Goal: Transaction & Acquisition: Purchase product/service

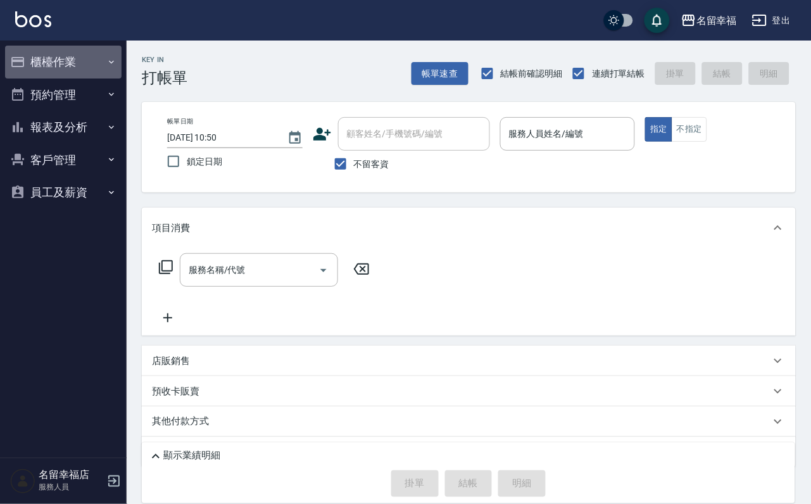
click at [65, 65] on button "櫃檯作業" at bounding box center [63, 62] width 117 height 33
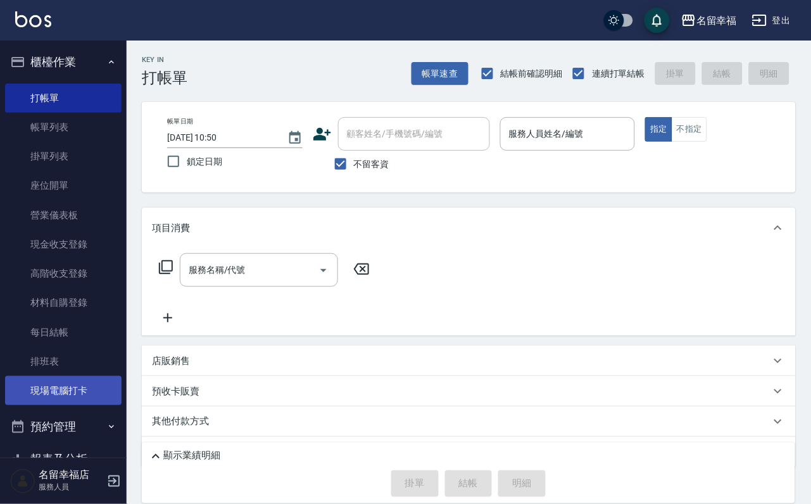
click at [79, 405] on link "現場電腦打卡" at bounding box center [63, 390] width 117 height 29
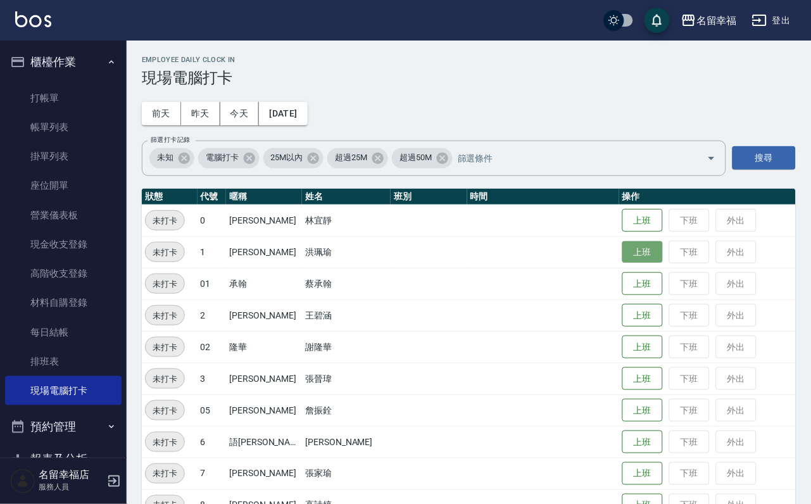
click at [626, 249] on button "上班" at bounding box center [643, 252] width 41 height 22
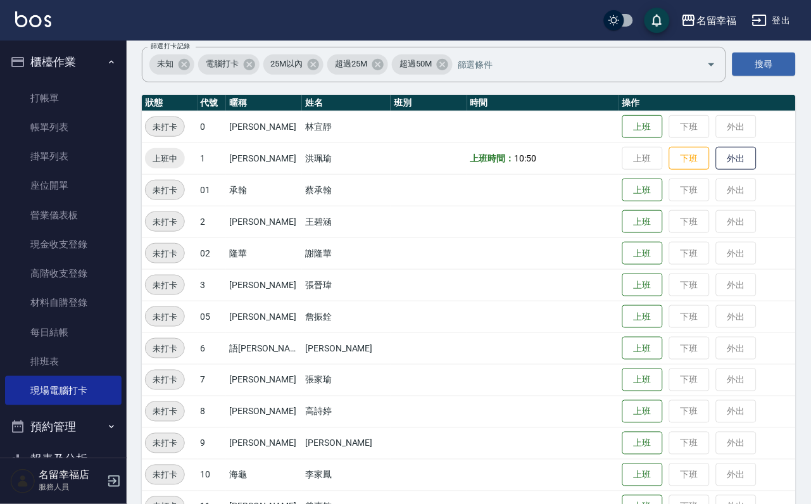
scroll to position [190, 0]
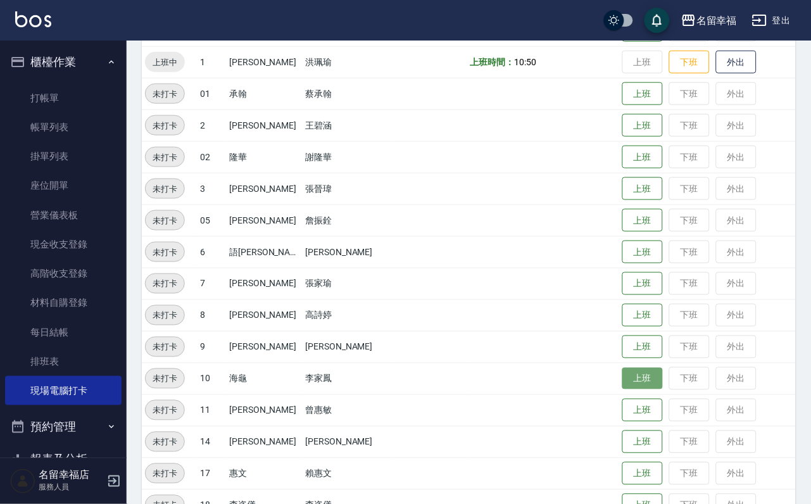
click at [643, 373] on button "上班" at bounding box center [643, 379] width 41 height 22
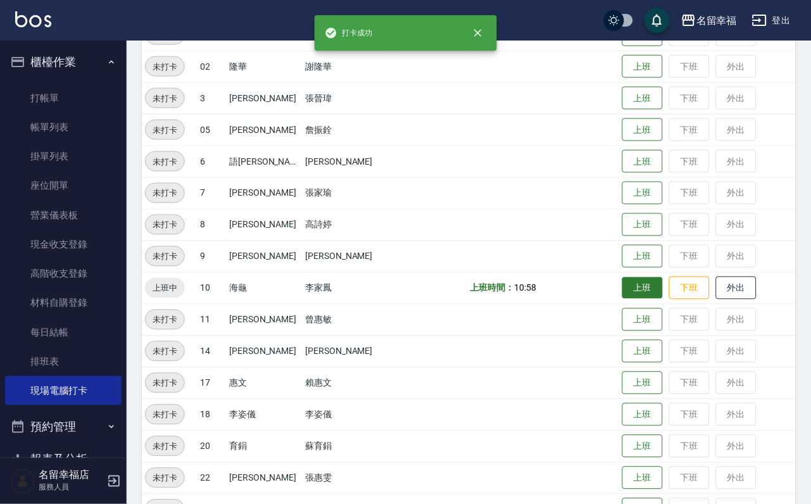
scroll to position [380, 0]
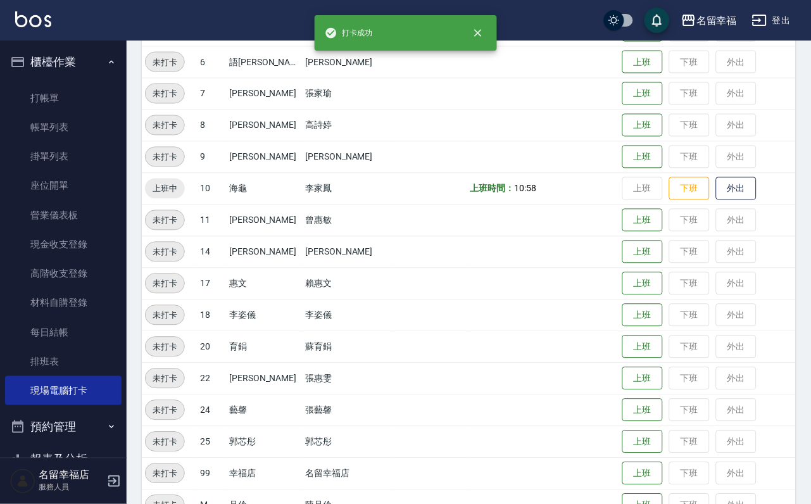
click at [635, 334] on td "上班 下班 外出" at bounding box center [707, 347] width 177 height 32
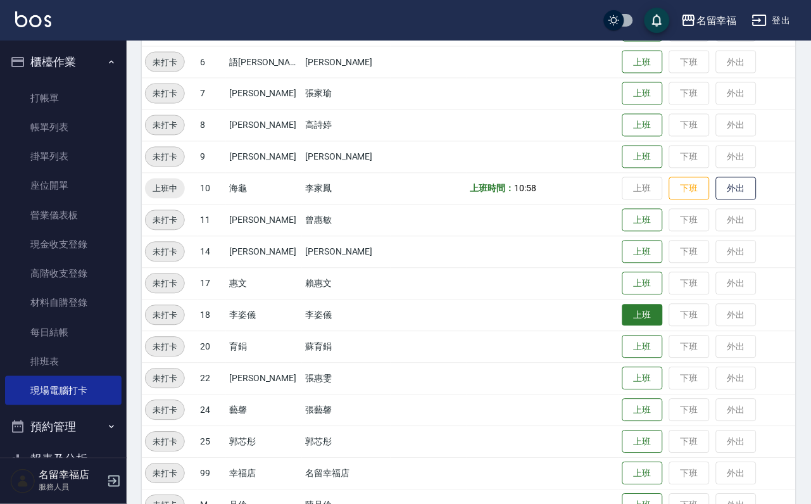
click at [634, 327] on button "上班" at bounding box center [643, 316] width 41 height 22
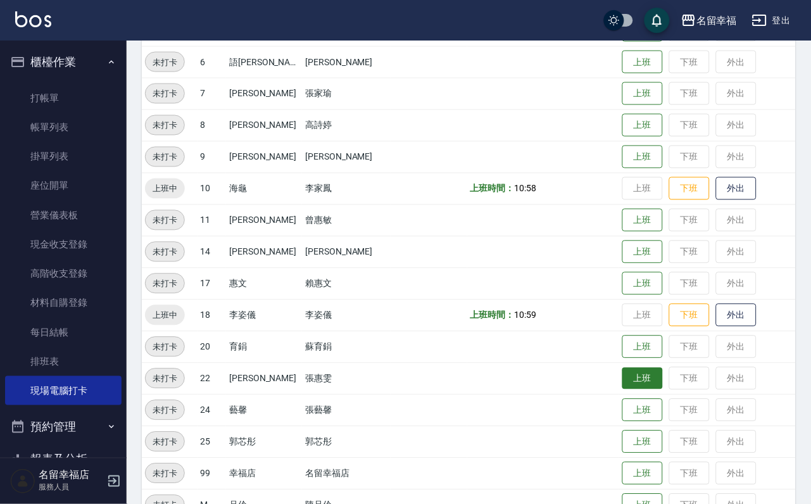
click at [630, 387] on button "上班" at bounding box center [643, 379] width 41 height 22
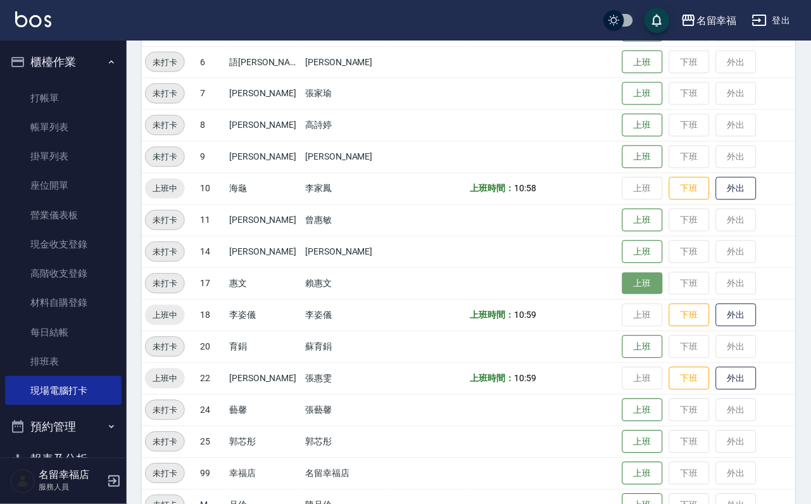
click at [623, 287] on button "上班" at bounding box center [643, 284] width 41 height 22
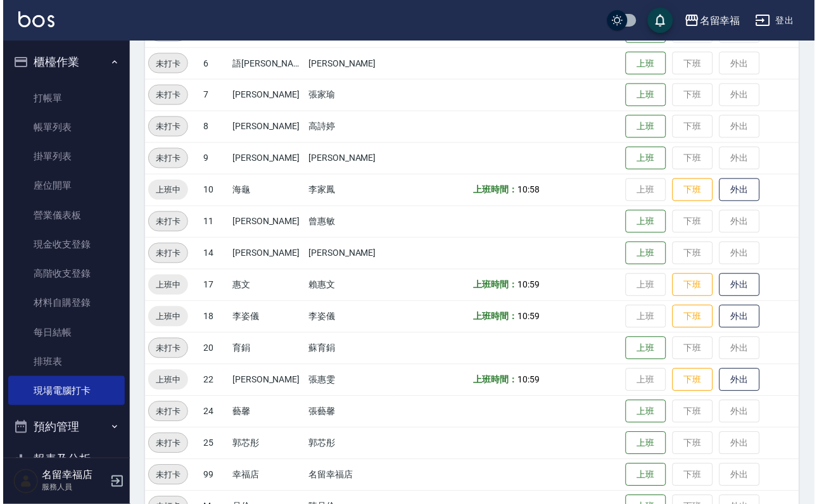
scroll to position [0, 0]
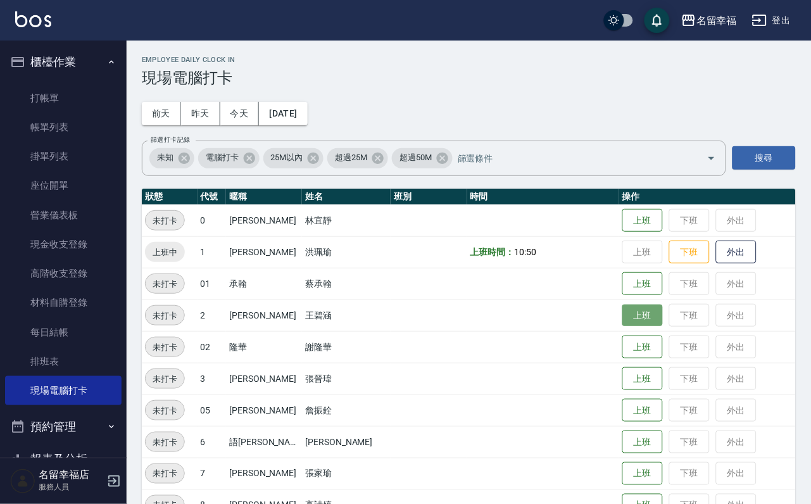
click at [634, 313] on button "上班" at bounding box center [643, 316] width 41 height 22
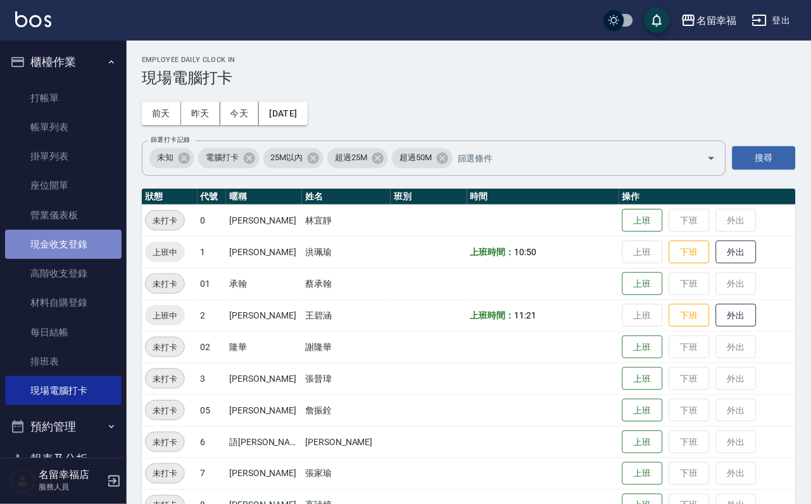
click at [92, 259] on link "現金收支登錄" at bounding box center [63, 244] width 117 height 29
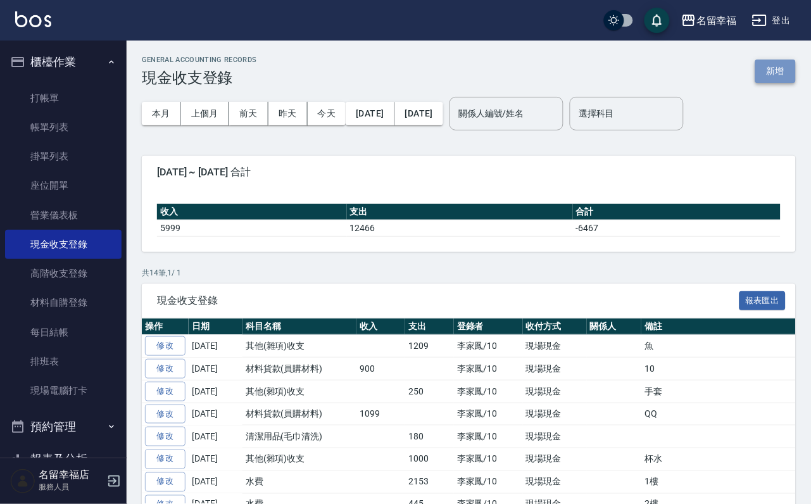
click at [764, 73] on button "新增" at bounding box center [776, 71] width 41 height 23
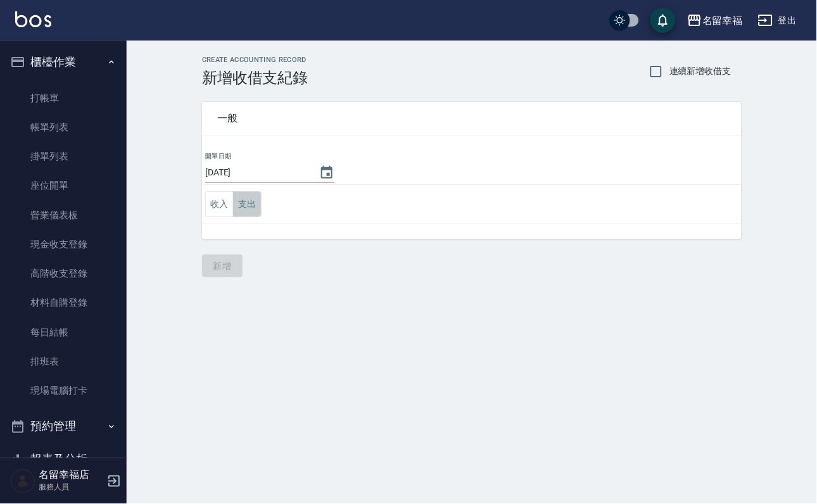
click at [262, 209] on button "支出" at bounding box center [247, 204] width 29 height 26
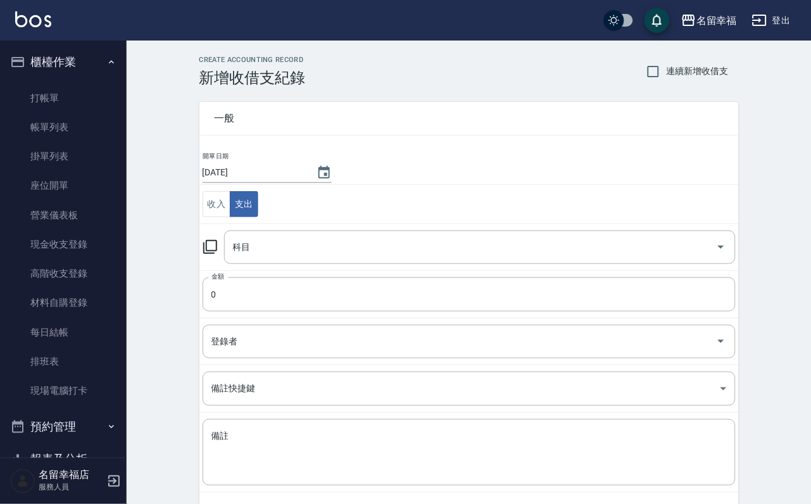
click at [215, 255] on icon at bounding box center [210, 246] width 15 height 15
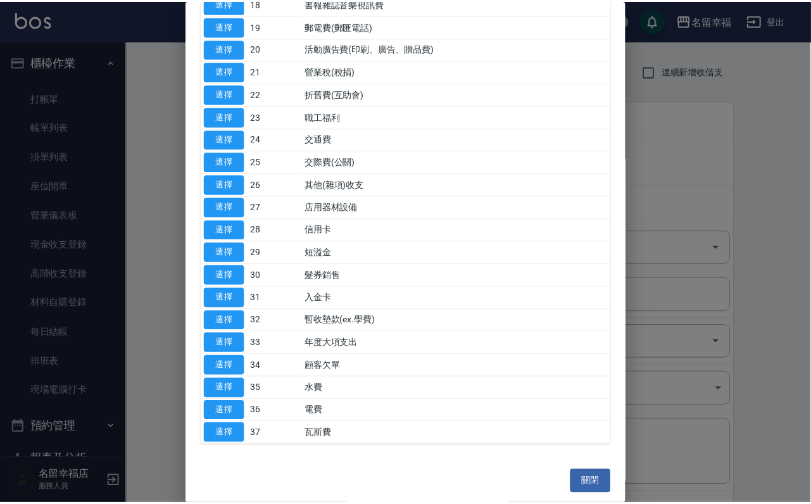
scroll to position [665, 0]
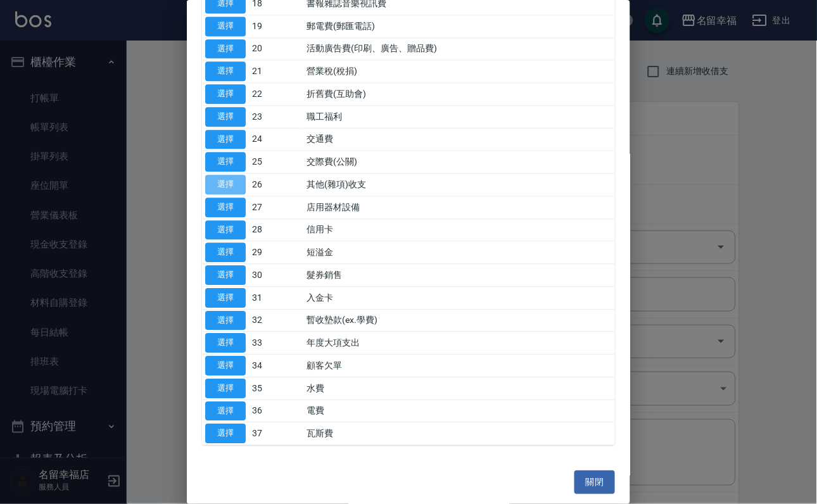
click at [224, 194] on button "選擇" at bounding box center [225, 185] width 41 height 20
type input "26 其他(雜項)收支"
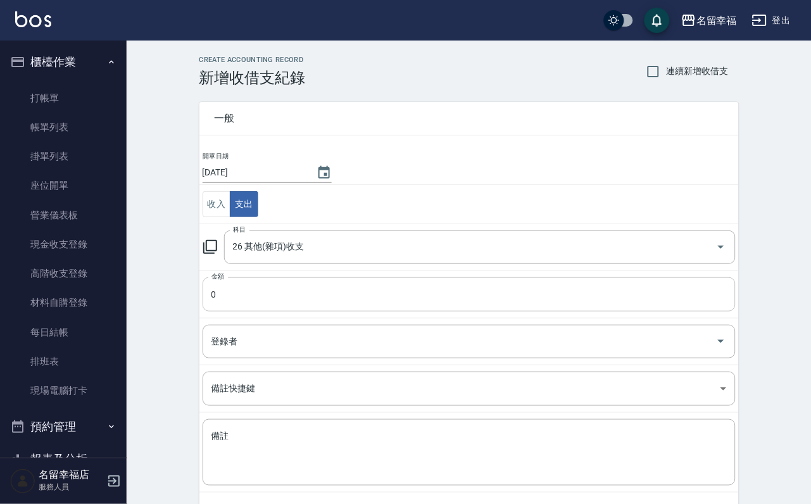
click at [244, 293] on input "0" at bounding box center [469, 294] width 533 height 34
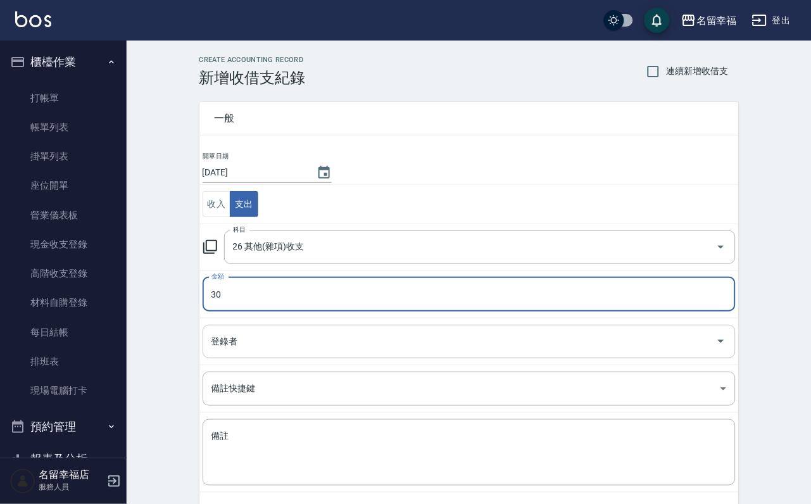
click at [256, 334] on div "登錄者" at bounding box center [469, 342] width 533 height 34
type input "30"
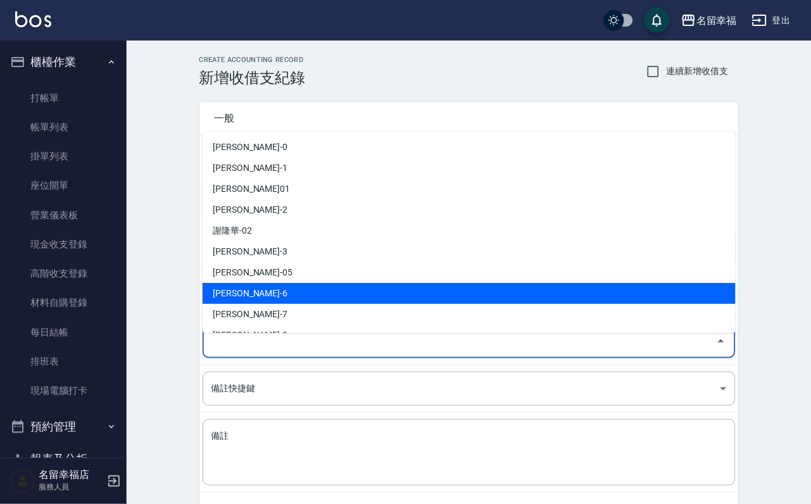
scroll to position [95, 0]
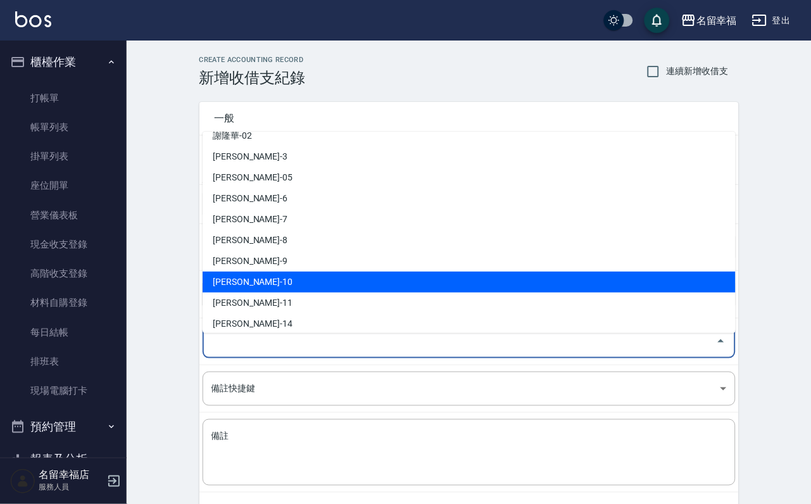
click at [269, 279] on li "[PERSON_NAME]-10" at bounding box center [469, 282] width 533 height 21
type input "[PERSON_NAME]-10"
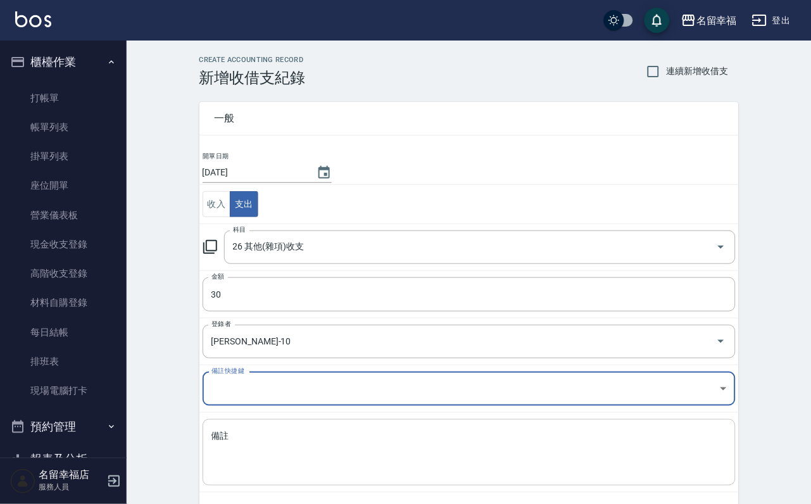
click at [249, 447] on textarea "備註" at bounding box center [470, 453] width 516 height 46
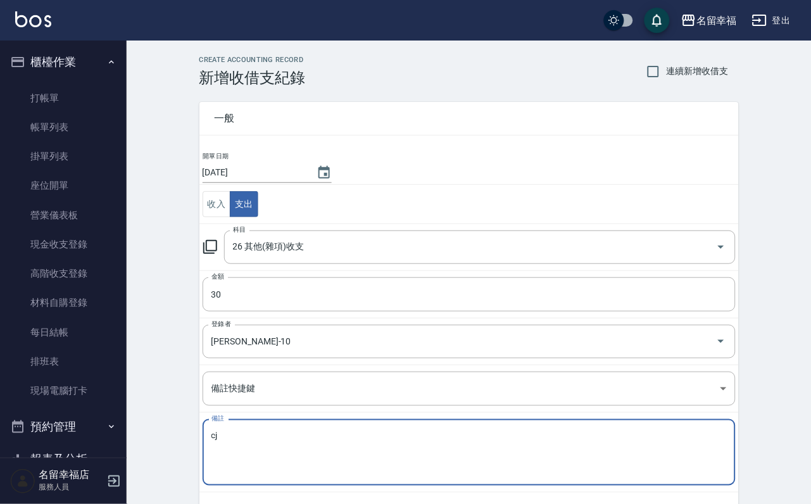
type textarea "c"
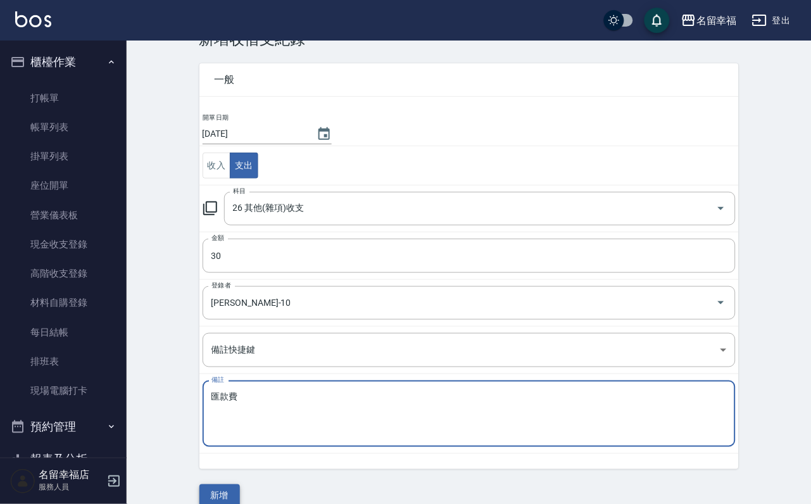
scroll to position [68, 0]
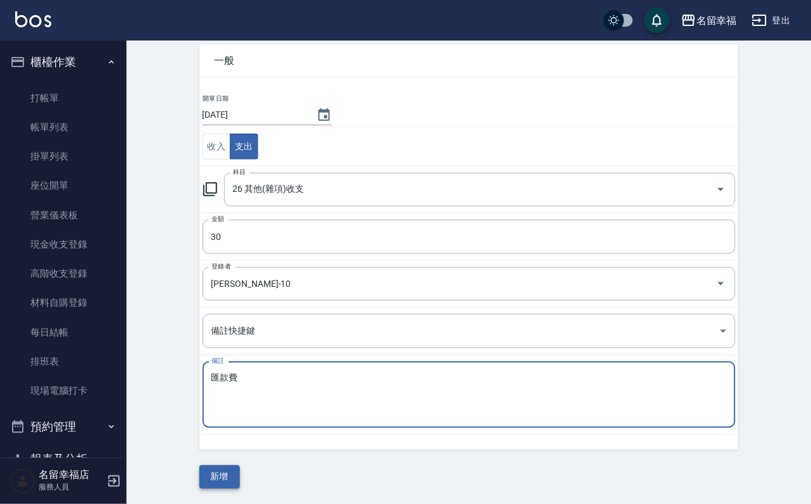
type textarea "匯款費"
click at [222, 480] on button "新增" at bounding box center [220, 477] width 41 height 23
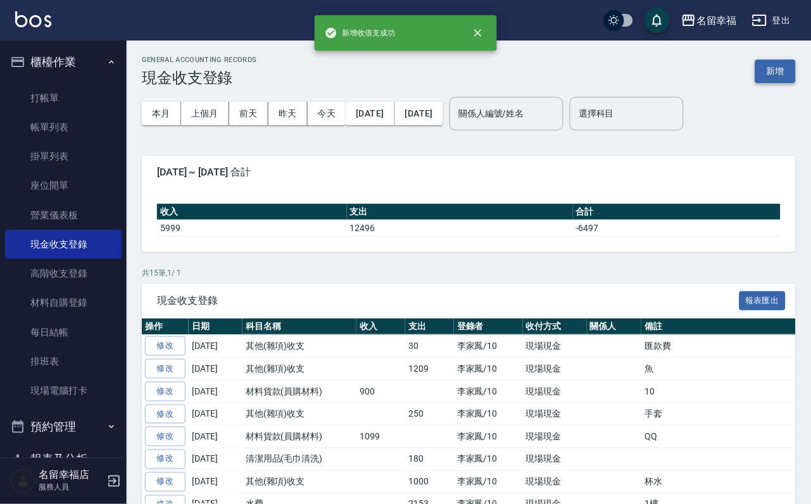
click at [769, 68] on button "新增" at bounding box center [776, 71] width 41 height 23
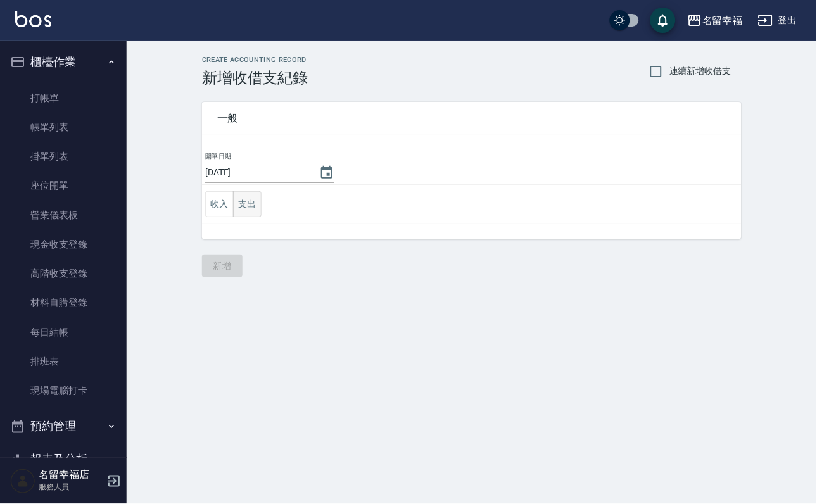
click at [251, 209] on button "支出" at bounding box center [247, 204] width 29 height 26
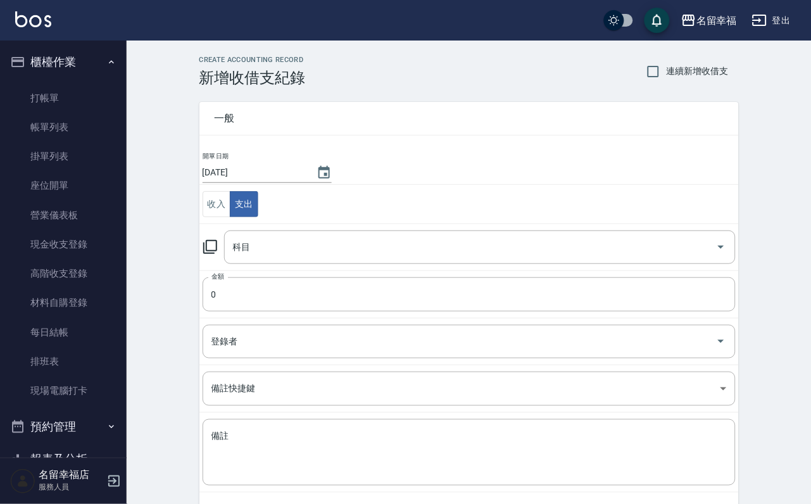
click at [205, 251] on icon at bounding box center [210, 247] width 14 height 14
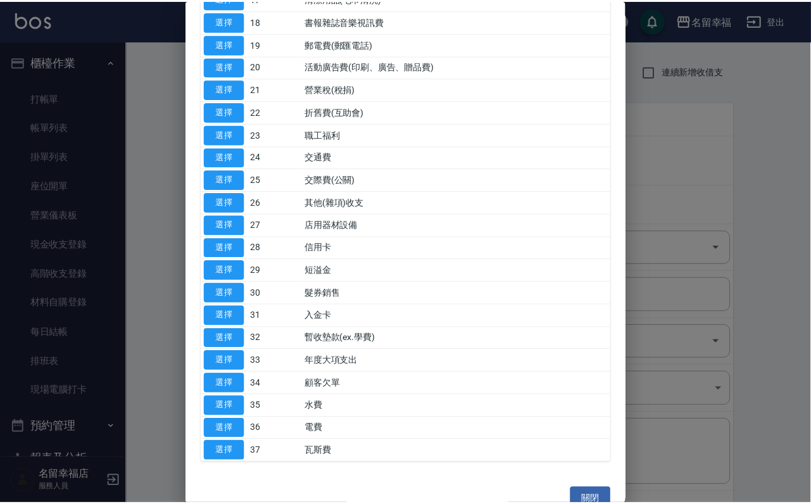
scroll to position [475, 0]
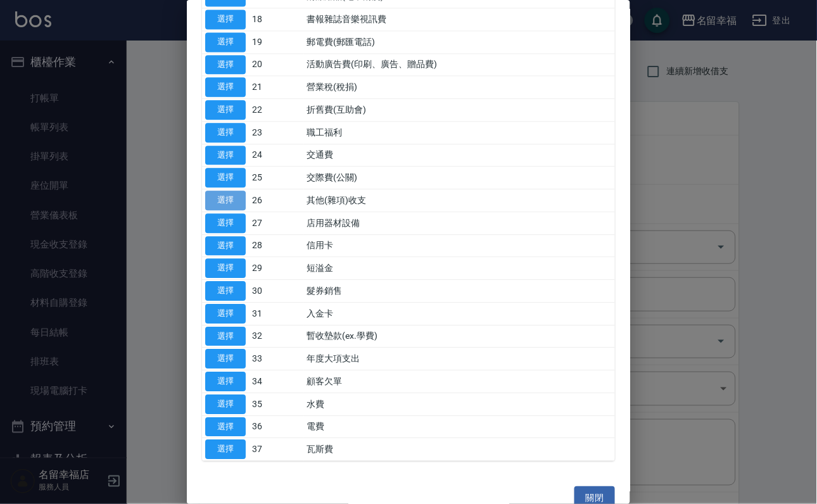
click at [234, 210] on button "選擇" at bounding box center [225, 201] width 41 height 20
type input "26 其他(雜項)收支"
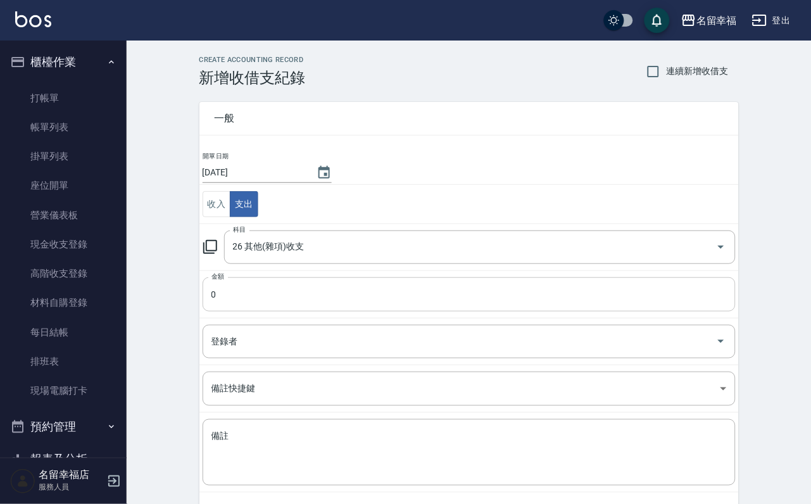
click at [238, 294] on input "0" at bounding box center [469, 294] width 533 height 34
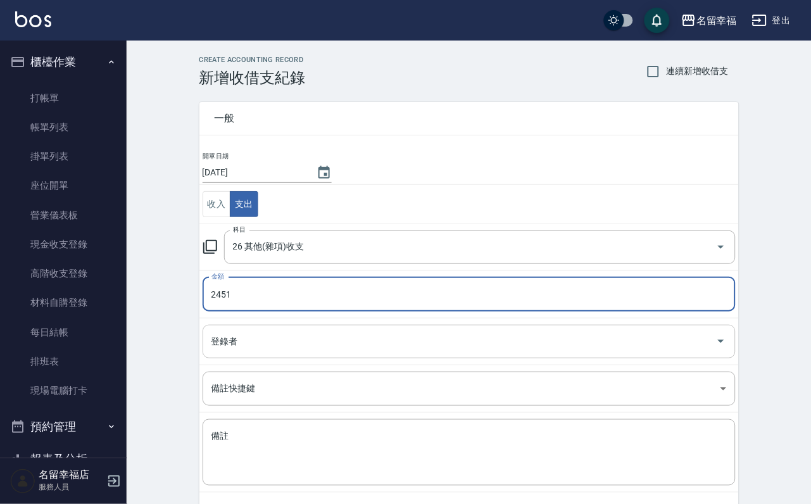
type input "2451"
click at [291, 347] on input "登錄者" at bounding box center [459, 342] width 503 height 22
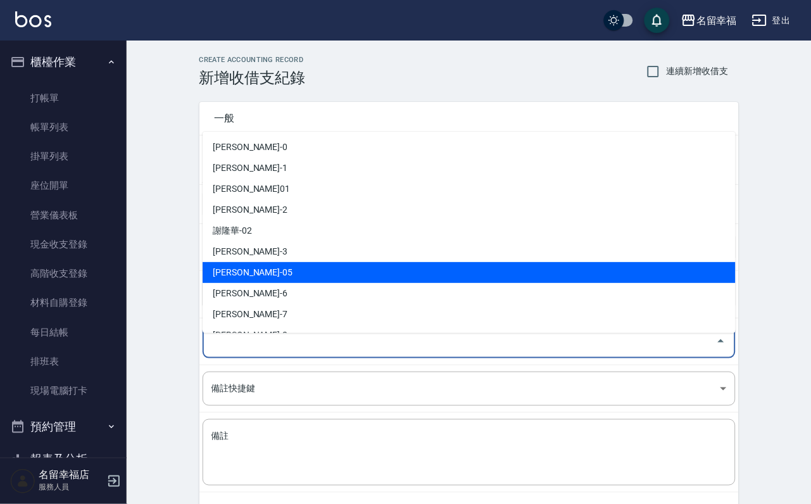
scroll to position [95, 0]
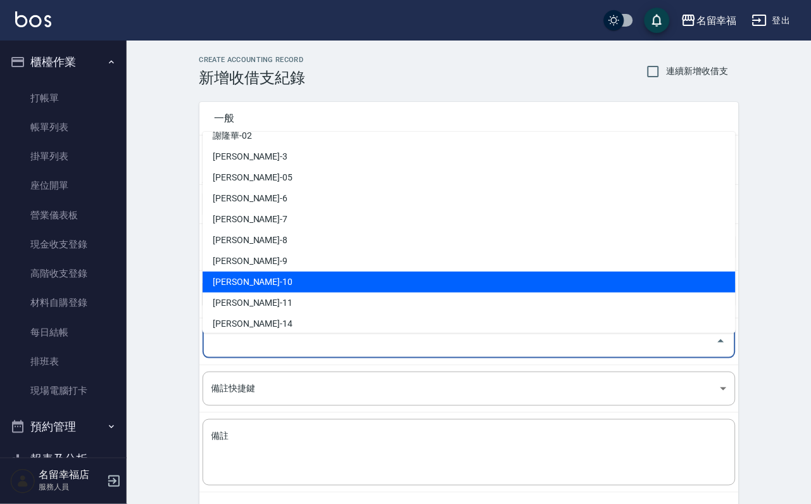
click at [299, 281] on li "[PERSON_NAME]-10" at bounding box center [469, 282] width 533 height 21
type input "[PERSON_NAME]-10"
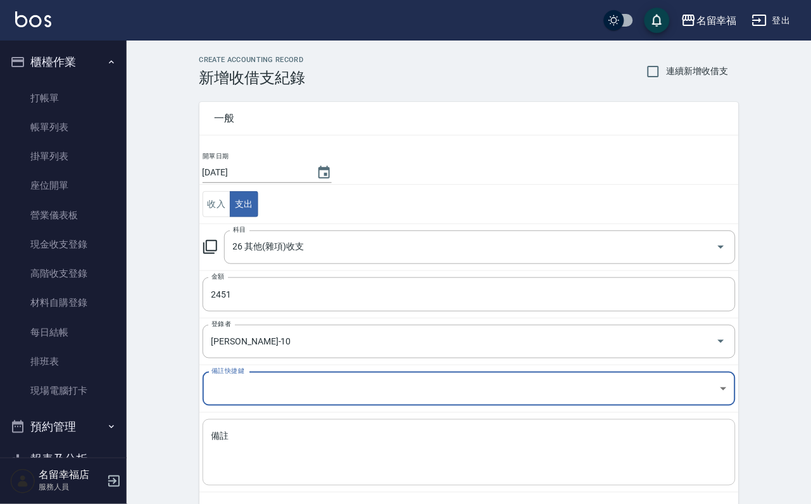
click at [298, 473] on textarea "備註" at bounding box center [470, 453] width 516 height 46
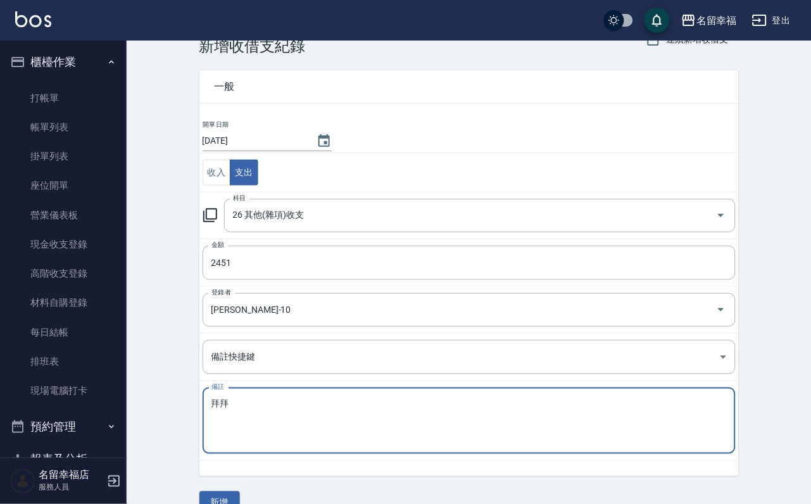
scroll to position [68, 0]
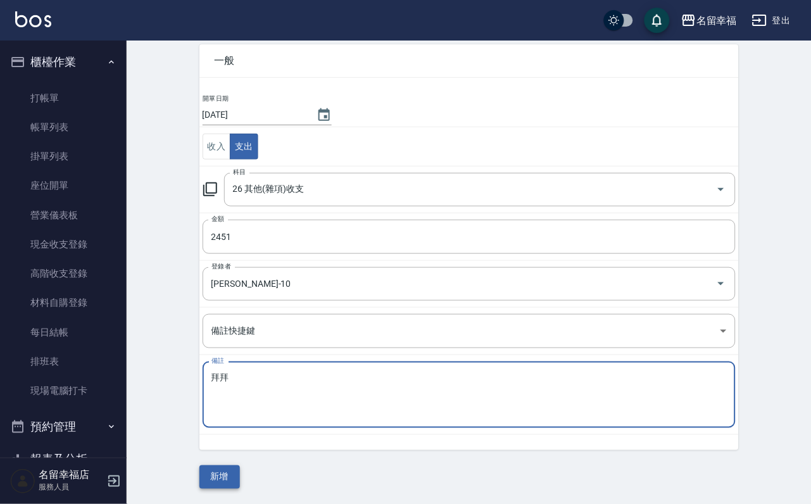
type textarea "拜拜"
click at [232, 476] on button "新增" at bounding box center [220, 477] width 41 height 23
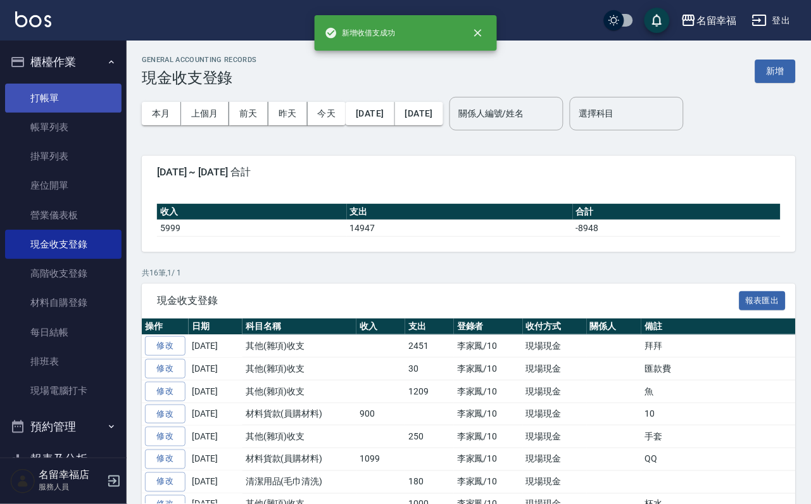
click at [43, 113] on link "打帳單" at bounding box center [63, 98] width 117 height 29
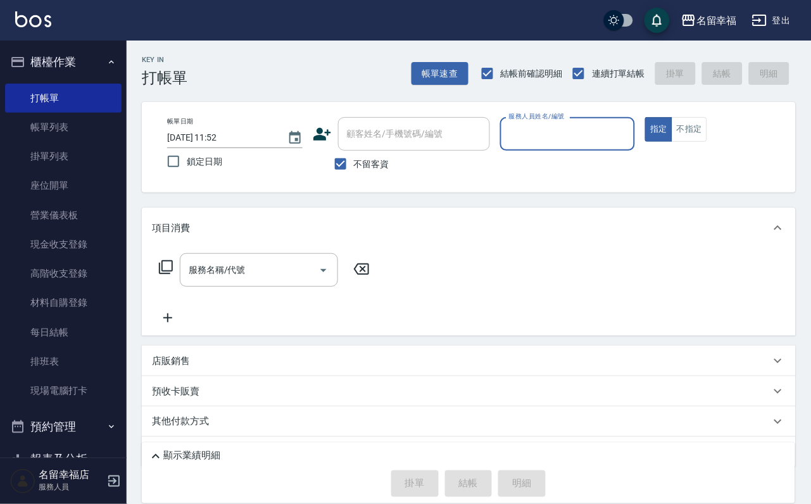
click at [630, 134] on input "服務人員姓名/編號" at bounding box center [568, 134] width 124 height 22
type input "[PERSON_NAME]-1"
type button "true"
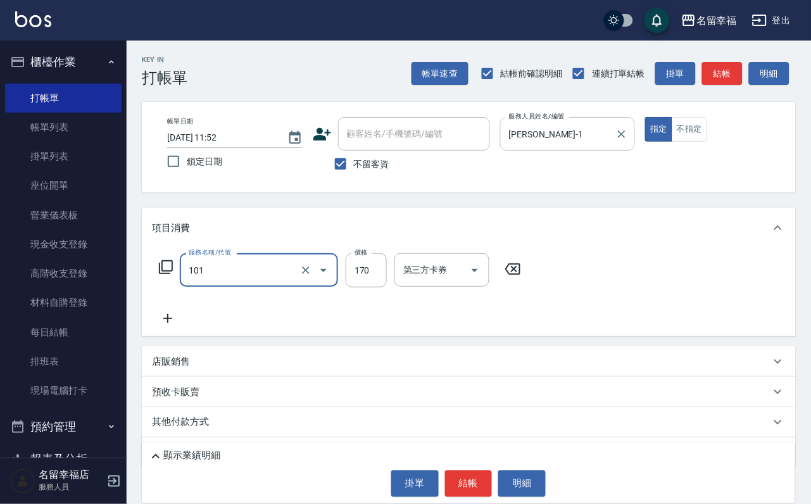
type input "洗髮(101)"
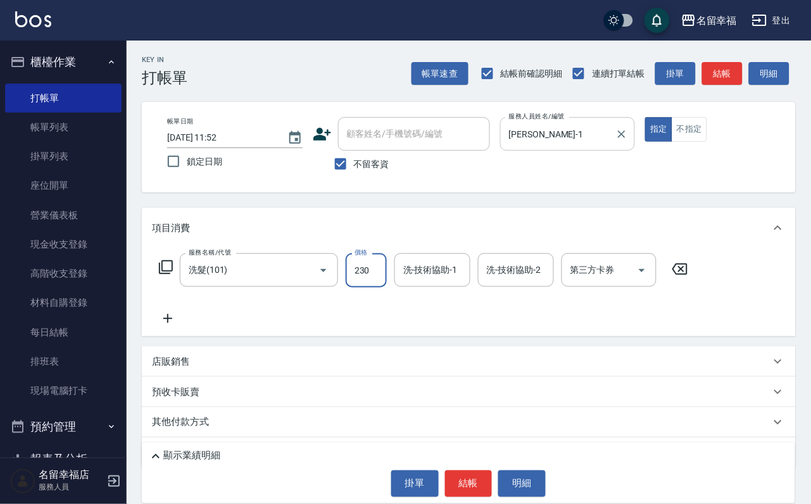
type input "230"
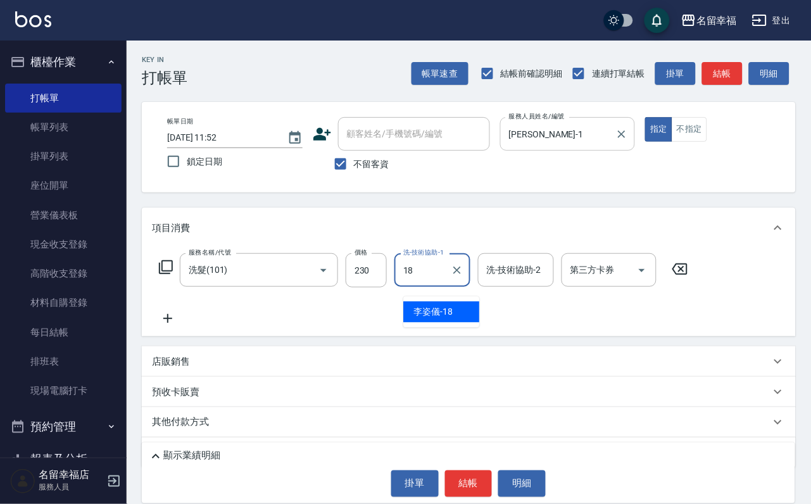
type input "[PERSON_NAME]-18"
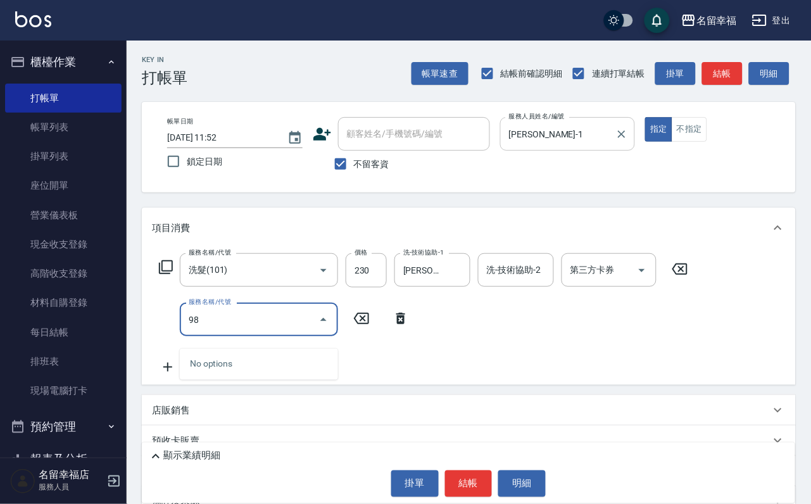
type input "9"
type input "潤絲(801)"
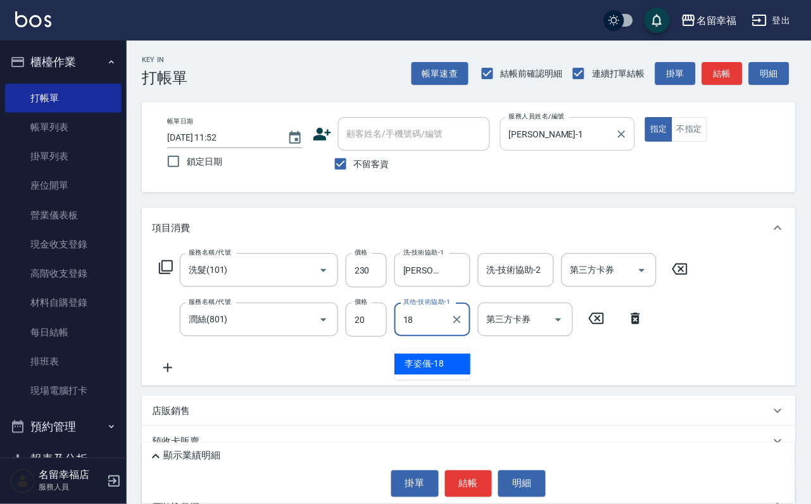
type input "[PERSON_NAME]-18"
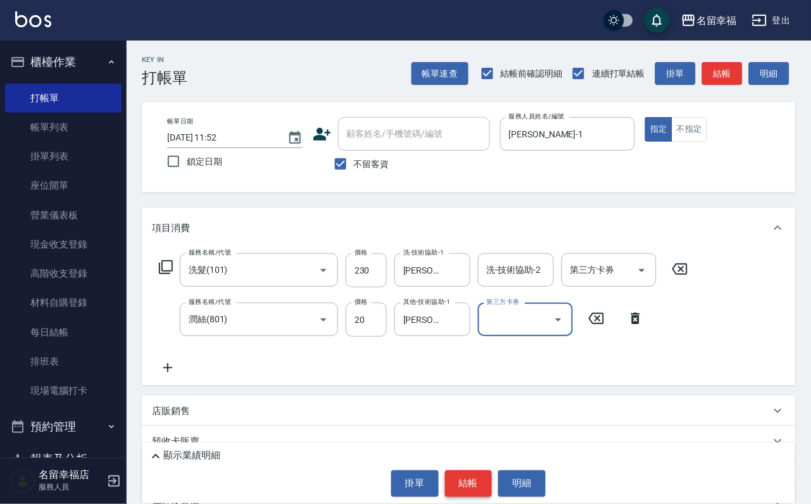
click at [483, 480] on button "結帳" at bounding box center [469, 484] width 48 height 27
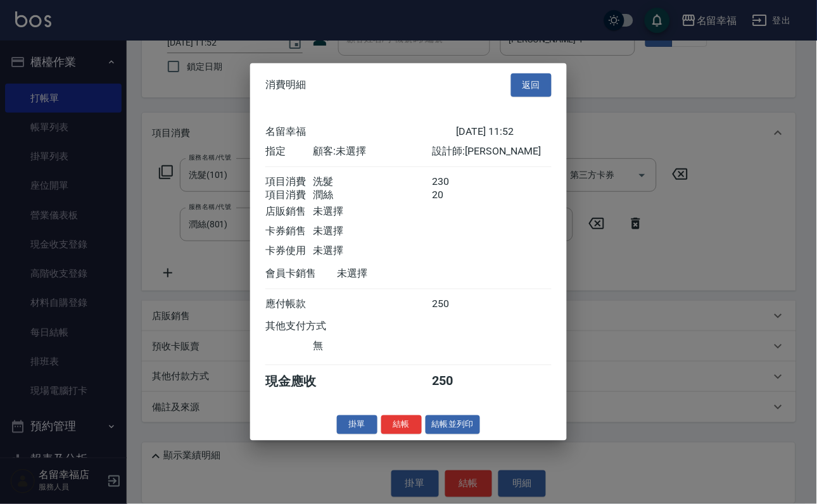
scroll to position [204, 0]
click at [400, 434] on button "結帳" at bounding box center [401, 425] width 41 height 20
type input "[DATE] 12:07"
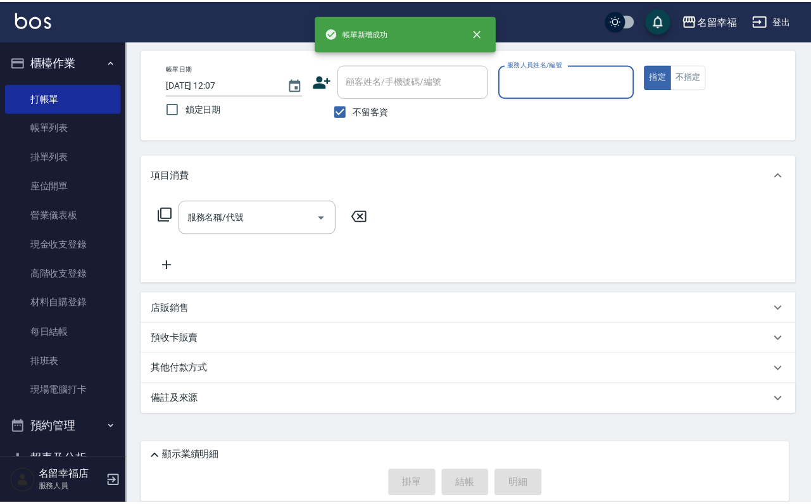
scroll to position [75, 0]
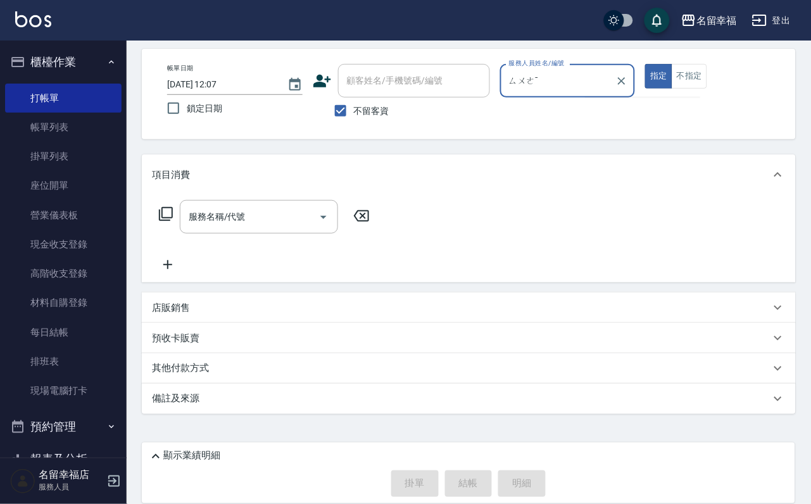
type input "ㄙㄨㄜˉ"
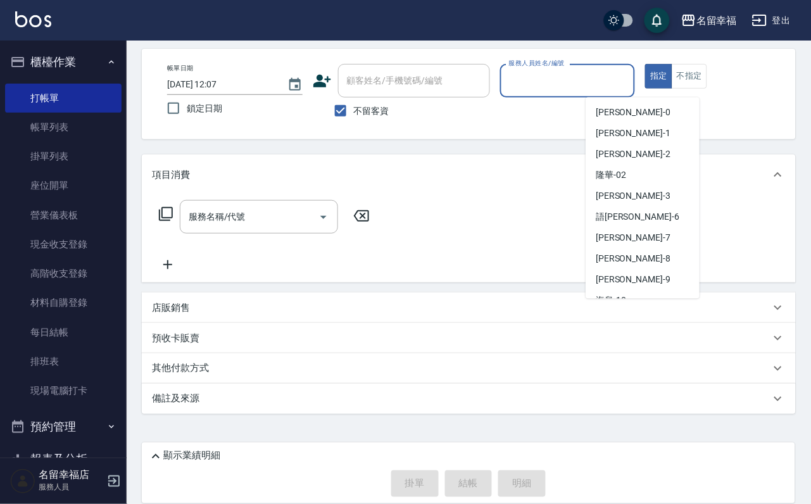
scroll to position [221, 0]
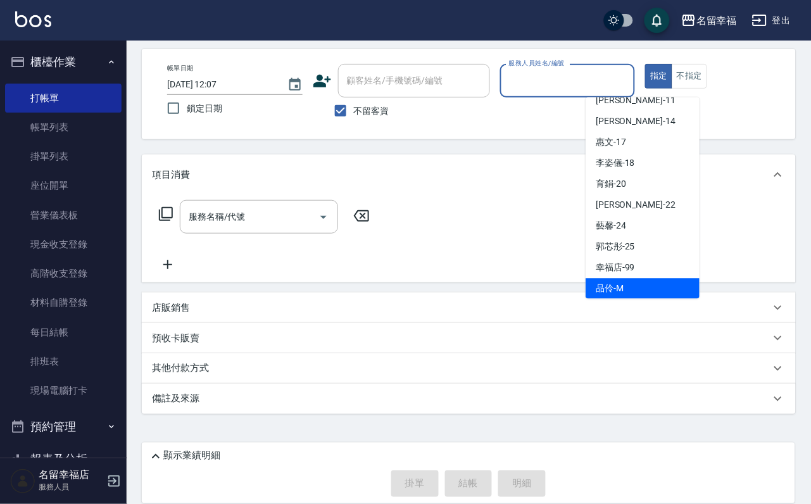
type input "品伶-M"
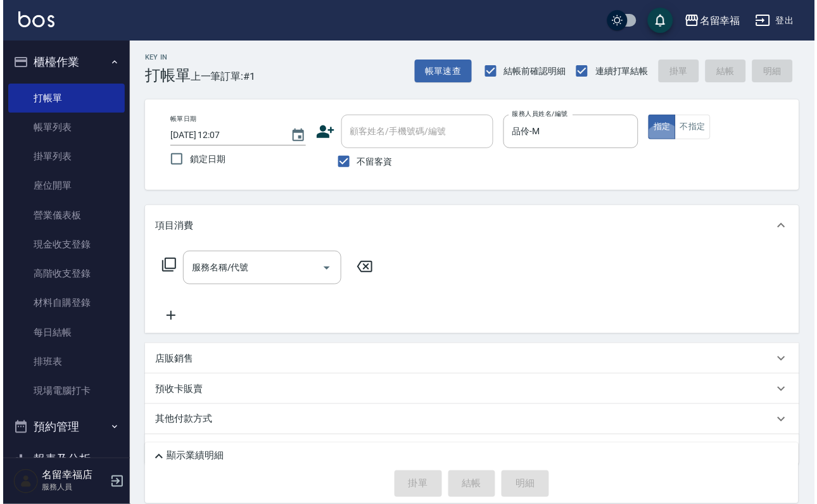
scroll to position [0, 0]
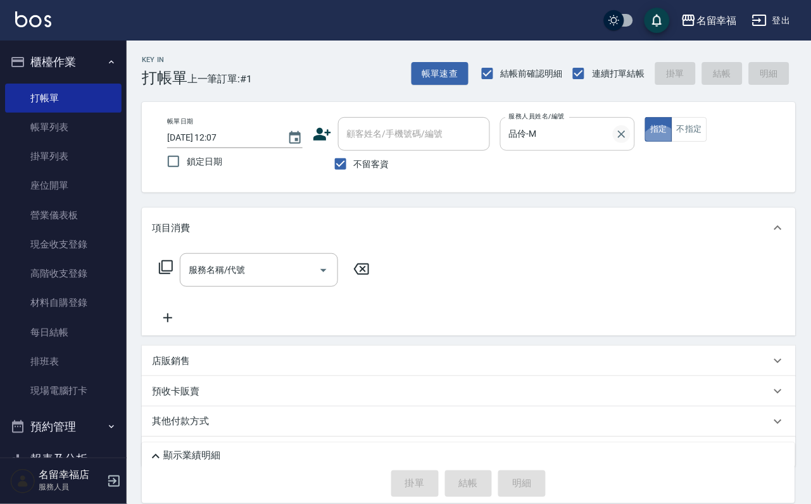
click at [628, 137] on icon "Clear" at bounding box center [622, 134] width 13 height 13
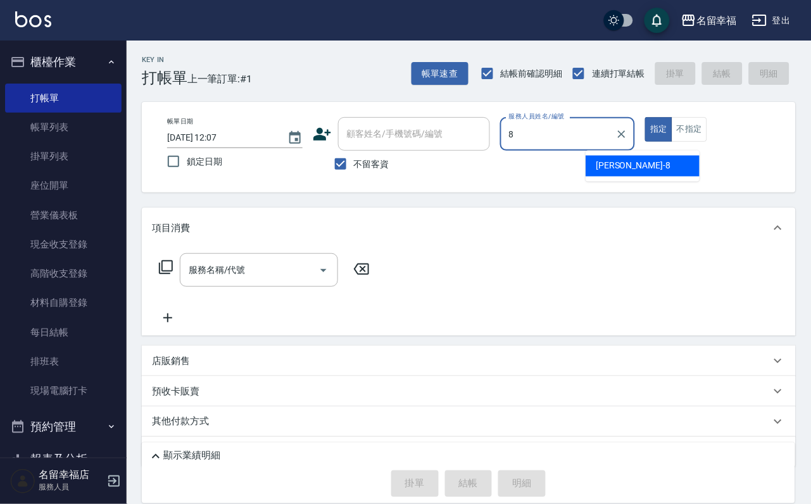
type input "83"
click at [645, 117] on button "指定" at bounding box center [658, 129] width 27 height 25
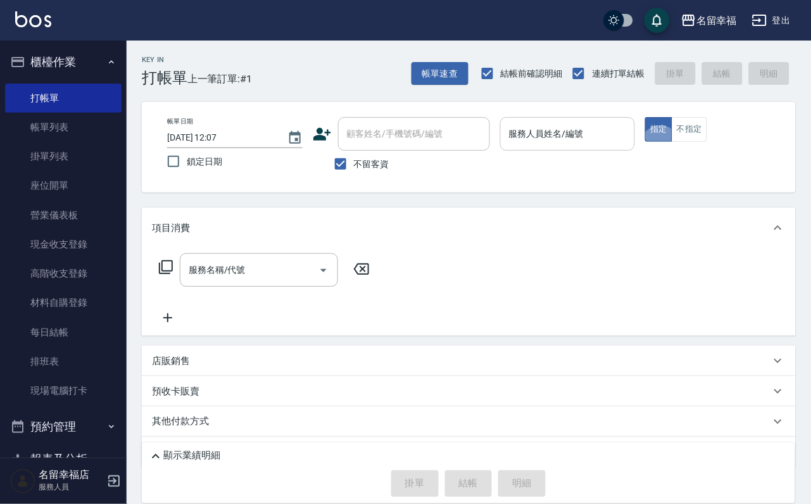
click at [630, 136] on input "服務人員姓名/編號" at bounding box center [568, 134] width 124 height 22
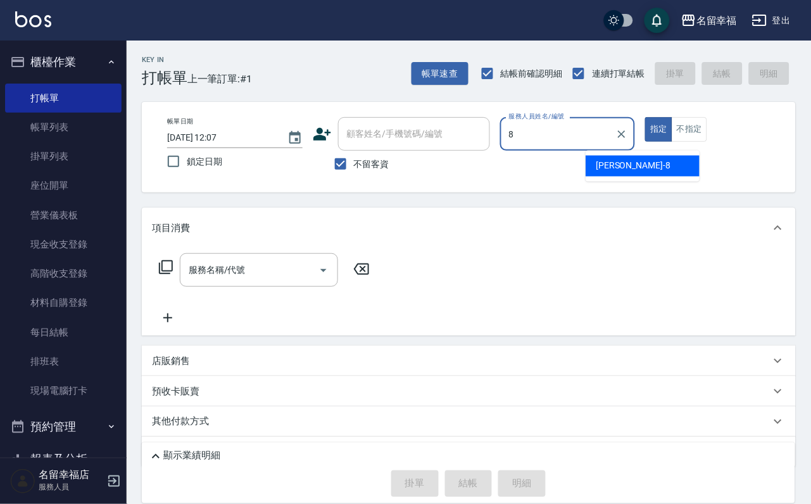
type input "[PERSON_NAME]-8"
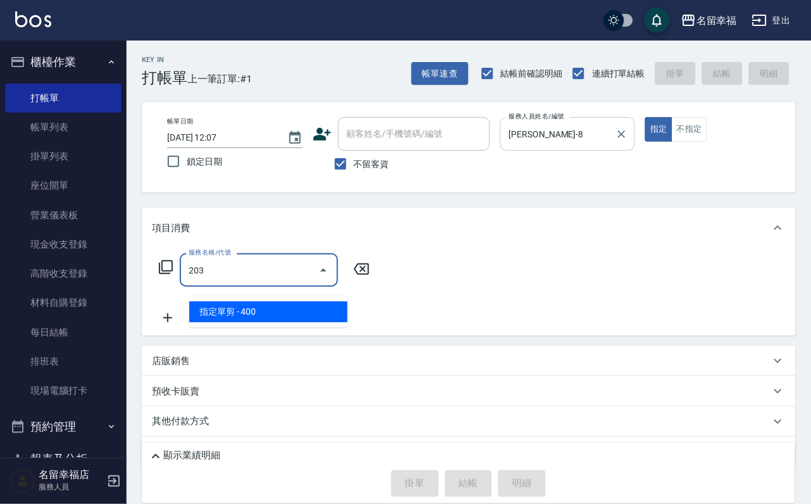
type input "指定單剪(203)"
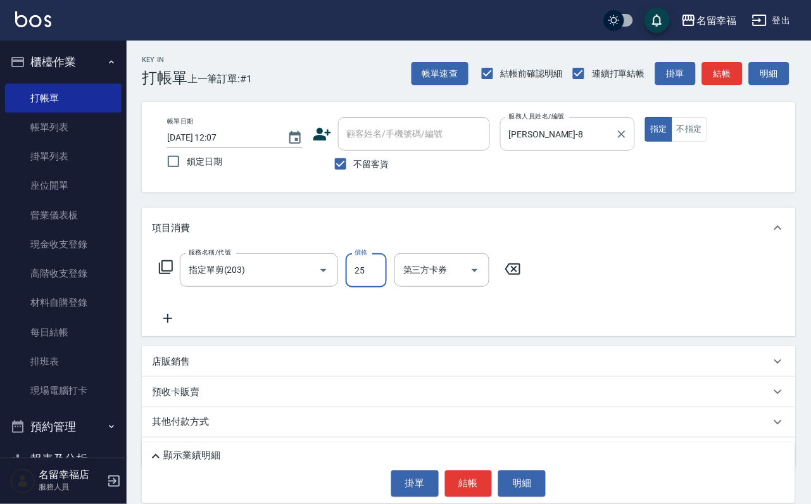
type input "250"
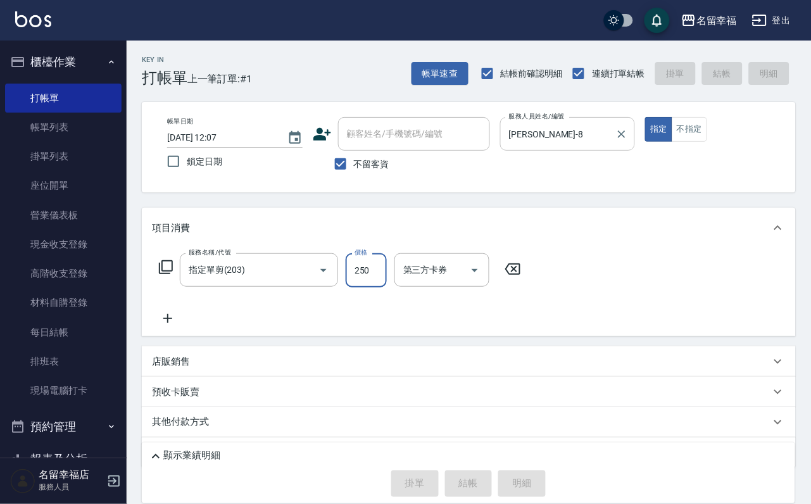
type input "[DATE] 13:09"
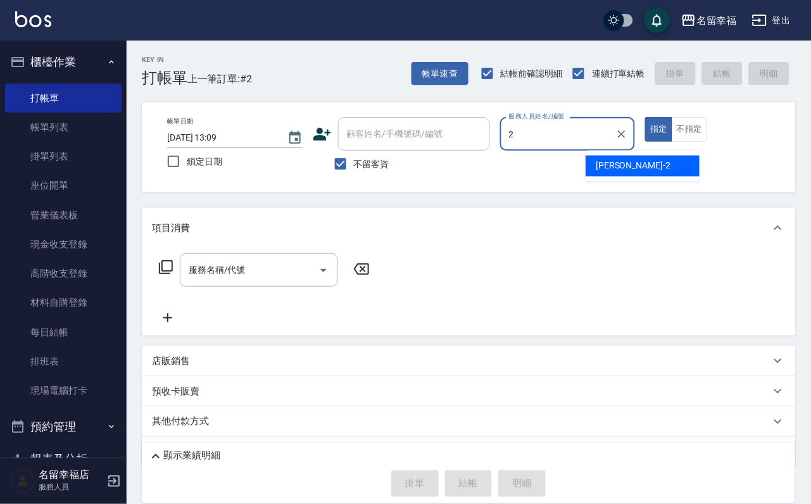
type input "碧涵-2"
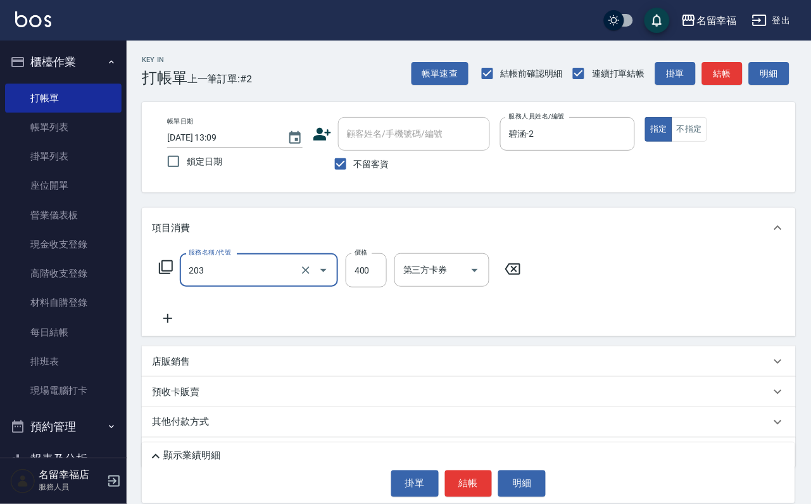
type input "指定單剪(203)"
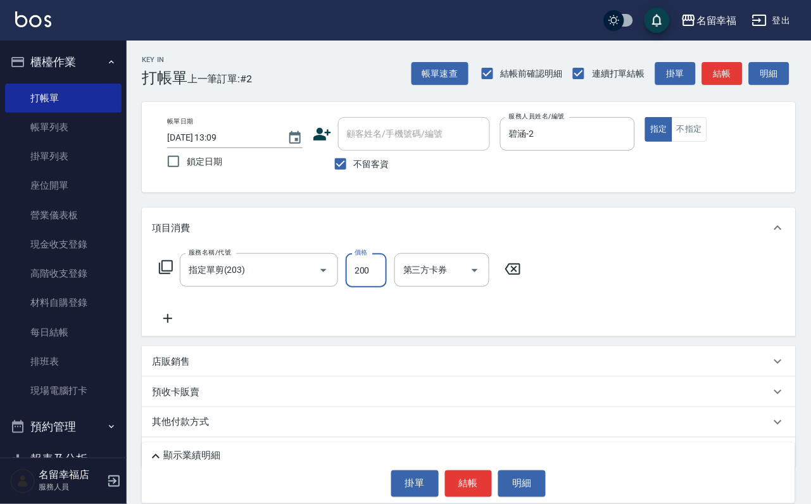
type input "200"
click at [458, 489] on button "結帳" at bounding box center [469, 484] width 48 height 27
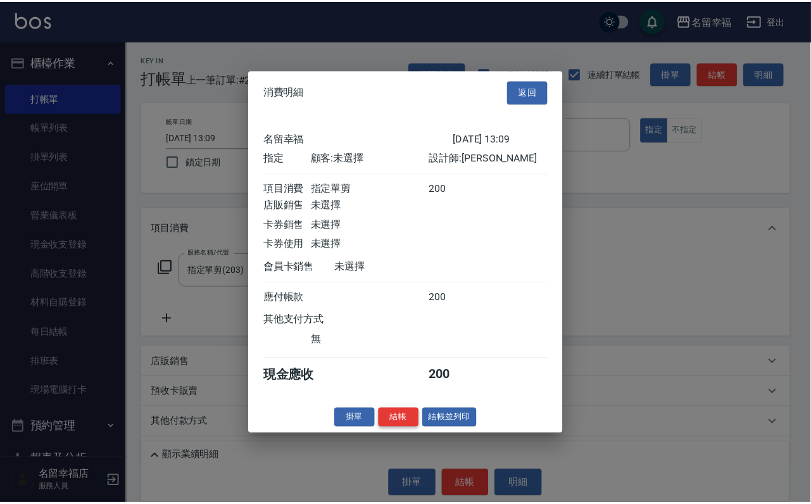
scroll to position [156, 0]
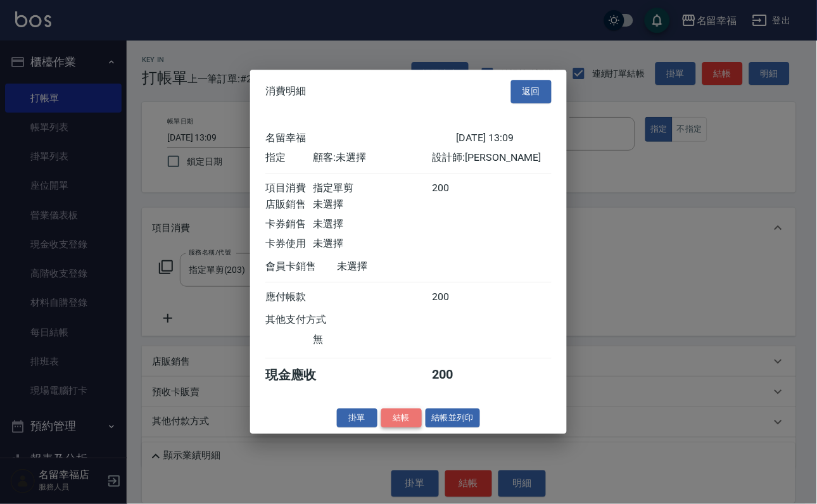
click at [381, 428] on button "結帳" at bounding box center [401, 419] width 41 height 20
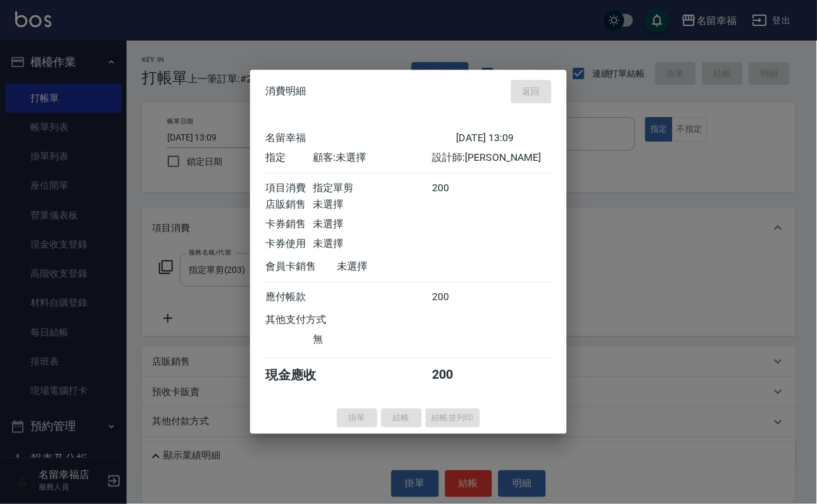
type input "[DATE] 14:16"
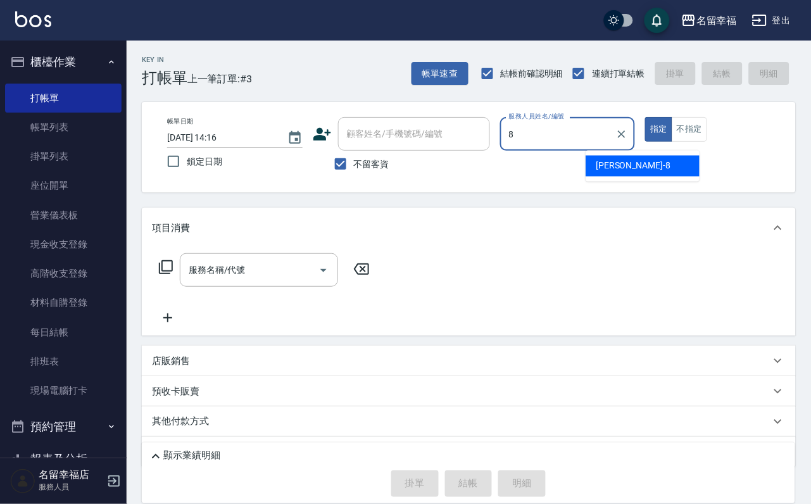
type input "[PERSON_NAME]-8"
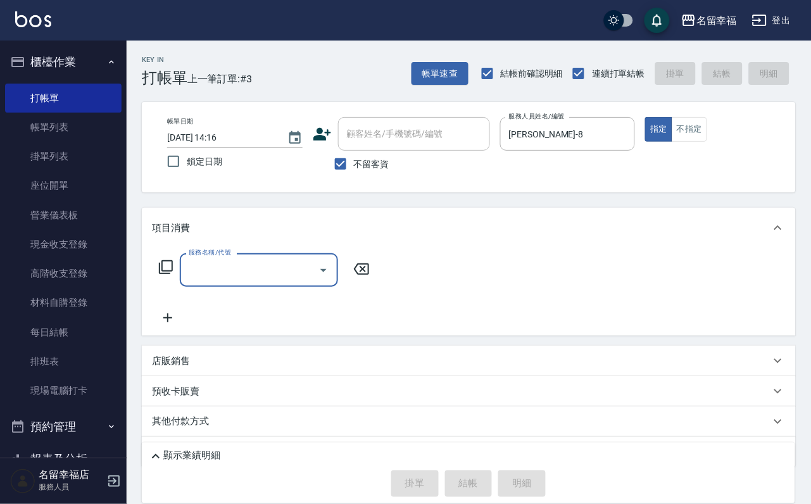
type input "0"
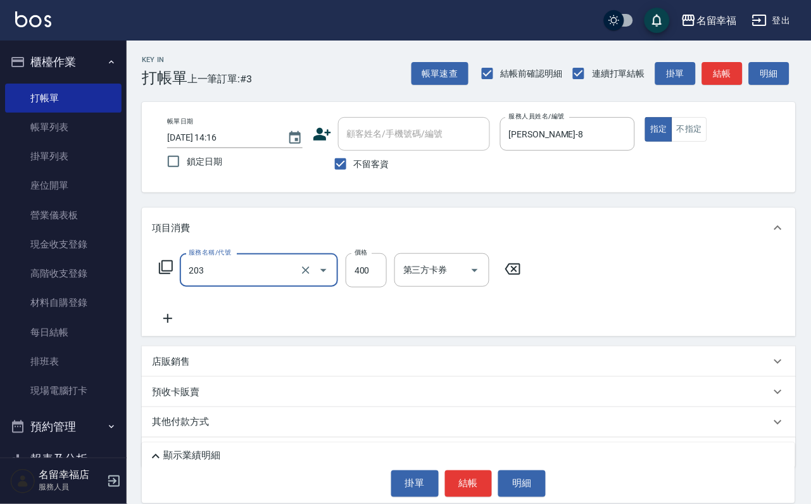
type input "指定單剪(203)"
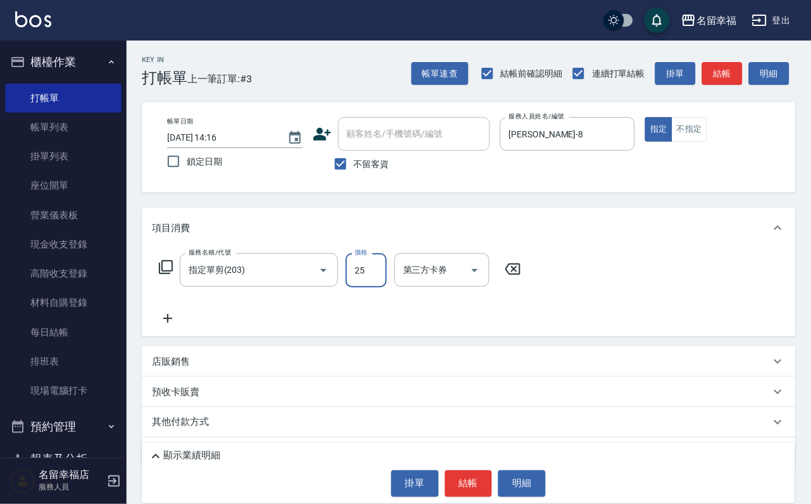
type input "250"
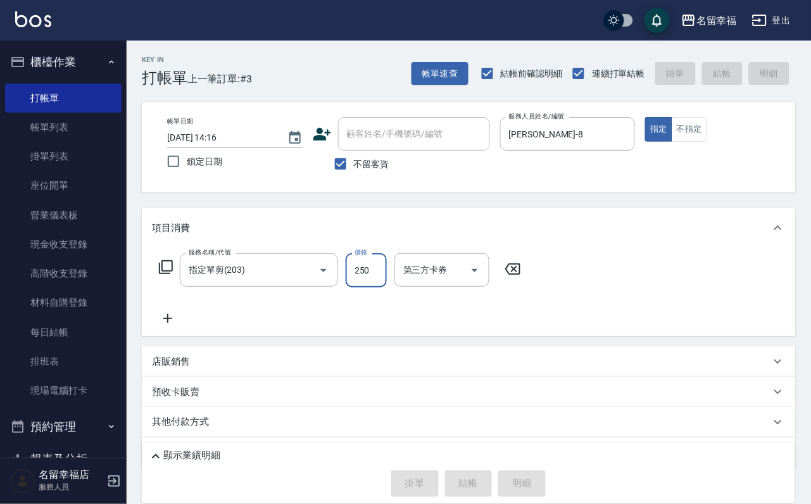
type input "[DATE] 14:35"
